Goal: Transaction & Acquisition: Purchase product/service

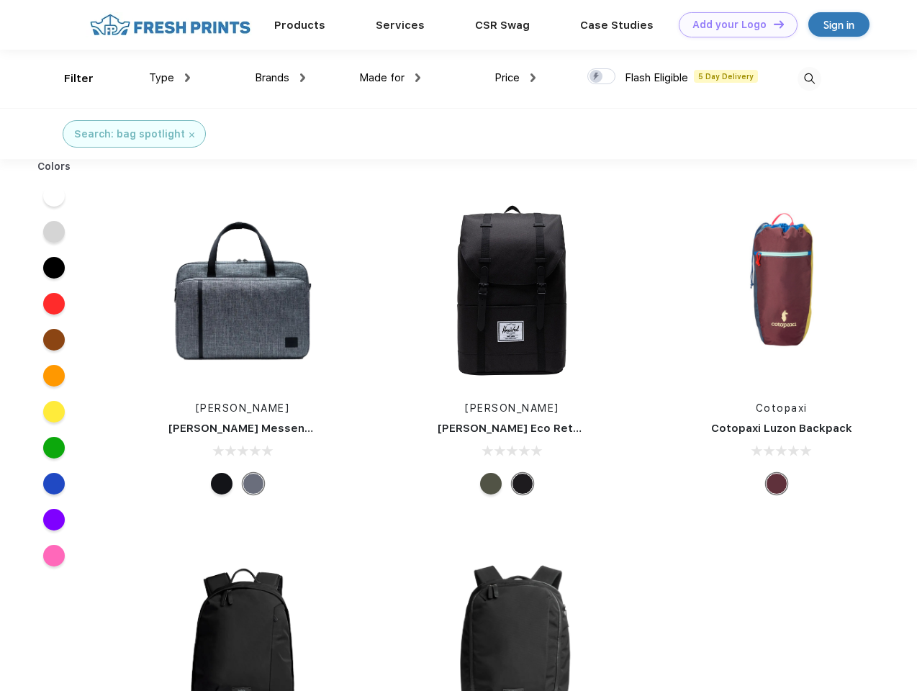
click at [732, 24] on link "Add your Logo Design Tool" at bounding box center [737, 24] width 119 height 25
click at [0, 0] on div "Design Tool" at bounding box center [0, 0] width 0 height 0
click at [772, 24] on link "Add your Logo Design Tool" at bounding box center [737, 24] width 119 height 25
click at [69, 78] on div "Filter" at bounding box center [78, 79] width 29 height 17
click at [170, 78] on span "Type" at bounding box center [161, 77] width 25 height 13
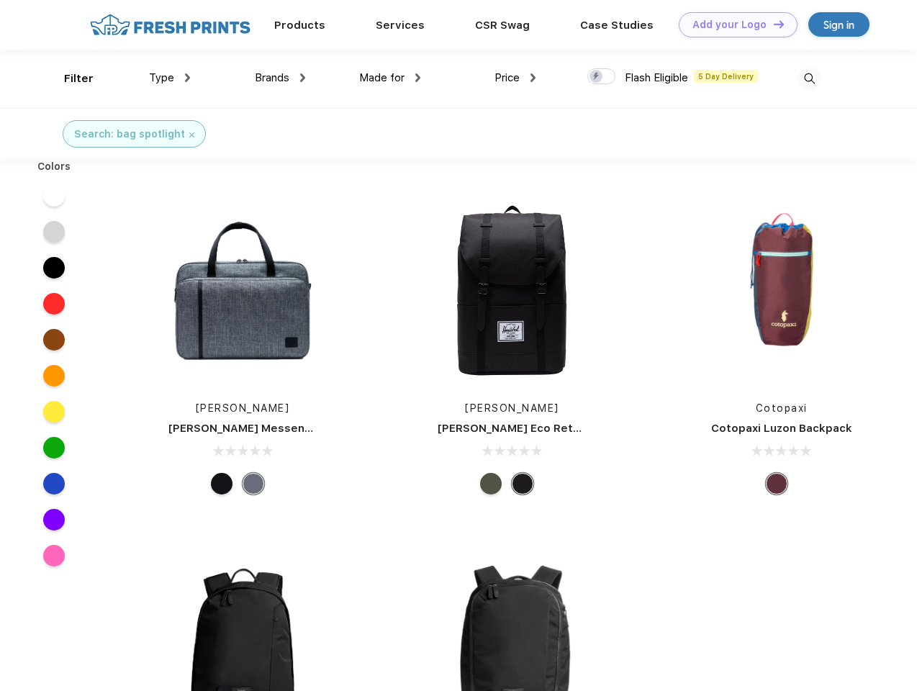
click at [280, 78] on span "Brands" at bounding box center [272, 77] width 35 height 13
click at [390, 78] on span "Made for" at bounding box center [381, 77] width 45 height 13
click at [515, 78] on span "Price" at bounding box center [506, 77] width 25 height 13
click at [601, 77] on div at bounding box center [601, 76] width 28 height 16
click at [596, 77] on input "checkbox" at bounding box center [591, 72] width 9 height 9
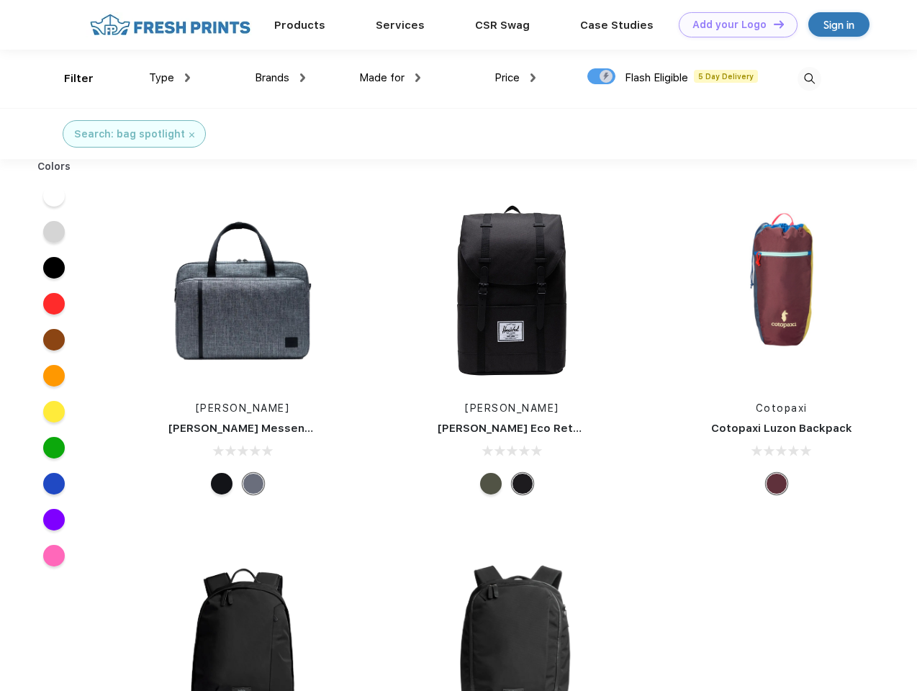
click at [809, 78] on img at bounding box center [809, 79] width 24 height 24
